Goal: Task Accomplishment & Management: Manage account settings

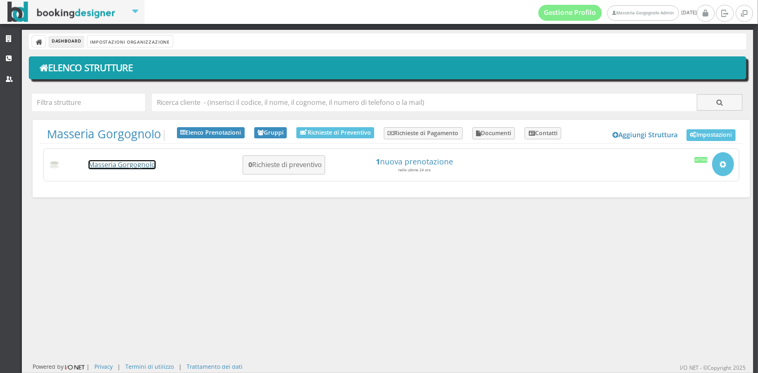
click at [117, 164] on link "Masseria Gorgognolo" at bounding box center [121, 164] width 67 height 9
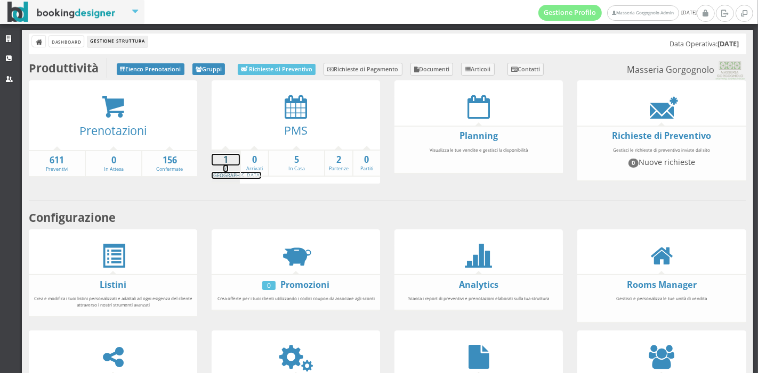
click at [225, 157] on strong "1" at bounding box center [225, 160] width 28 height 12
